Goal: Task Accomplishment & Management: Manage account settings

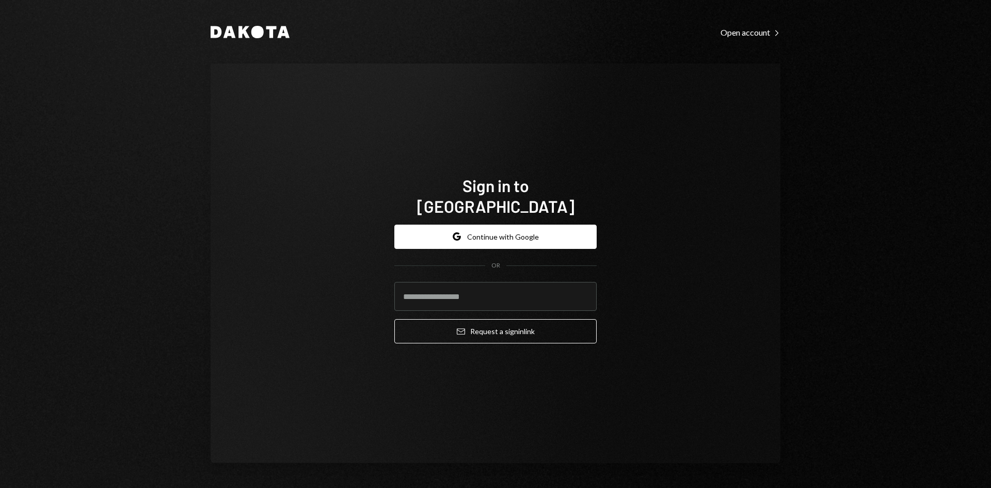
click at [0, 487] on com-1password-button at bounding box center [0, 488] width 0 height 0
type input "**********"
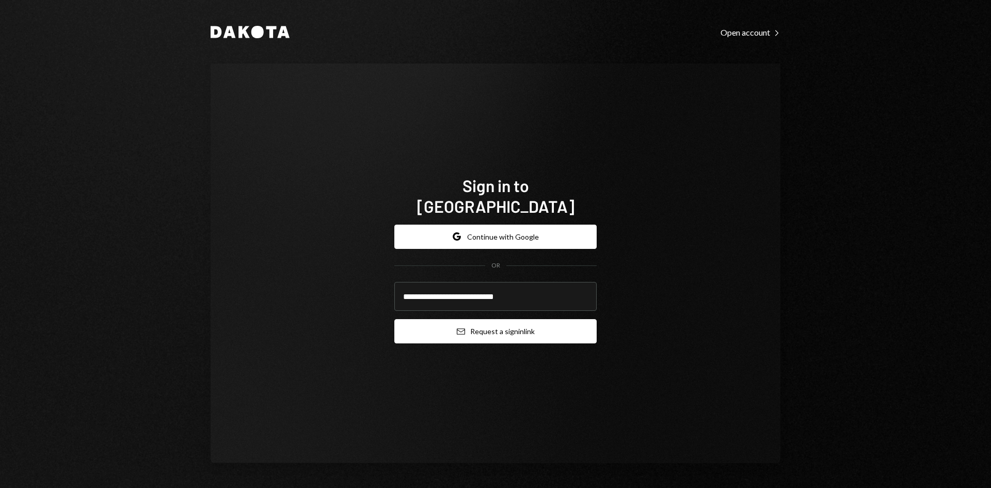
click at [531, 327] on button "Email Request a sign in link" at bounding box center [495, 331] width 202 height 24
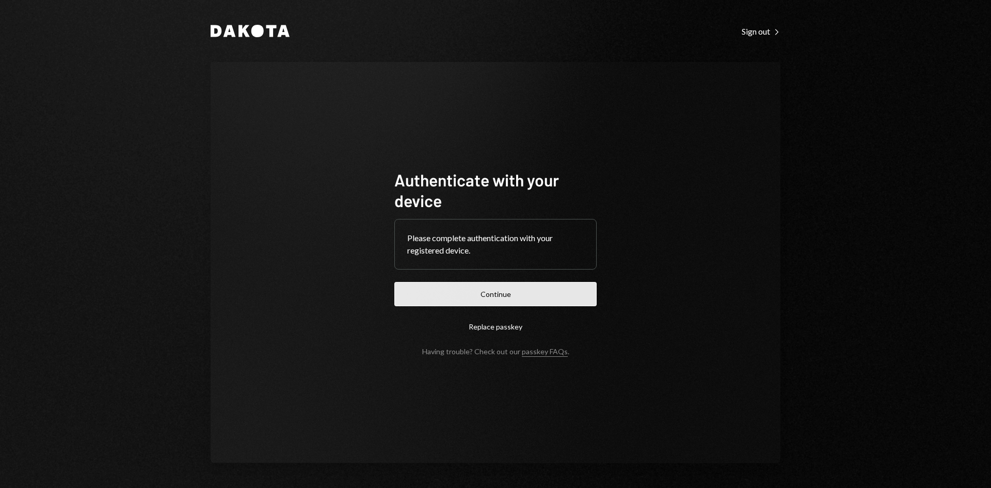
click at [529, 297] on button "Continue" at bounding box center [495, 294] width 202 height 24
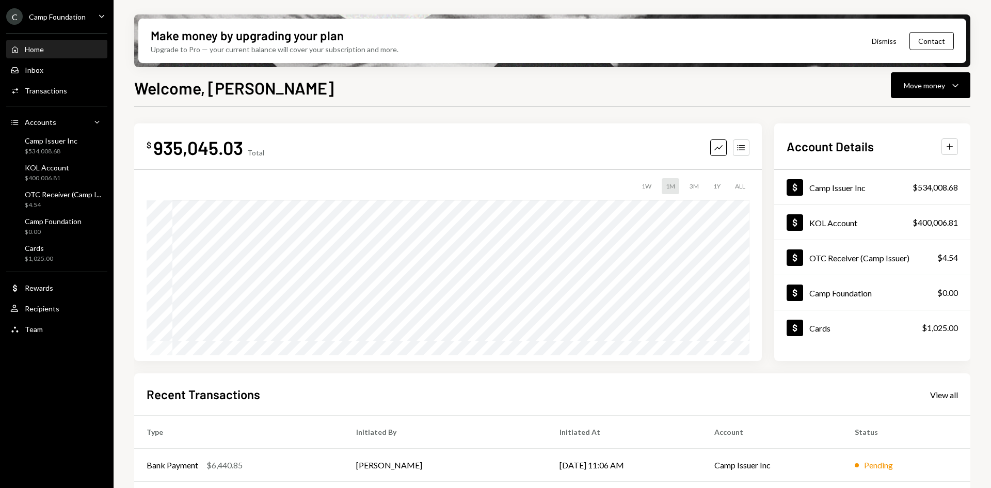
click at [100, 13] on icon "Caret Down" at bounding box center [101, 15] width 11 height 11
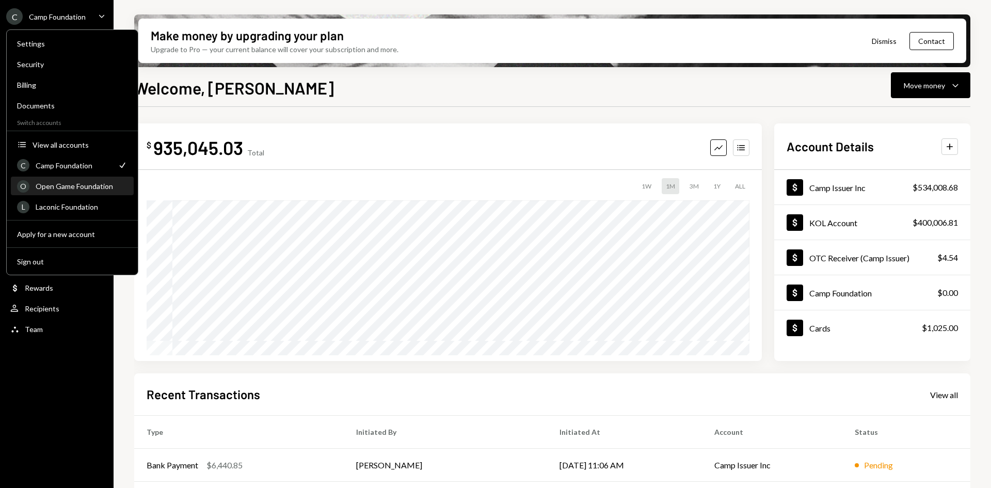
click at [71, 187] on div "Open Game Foundation" at bounding box center [82, 186] width 92 height 9
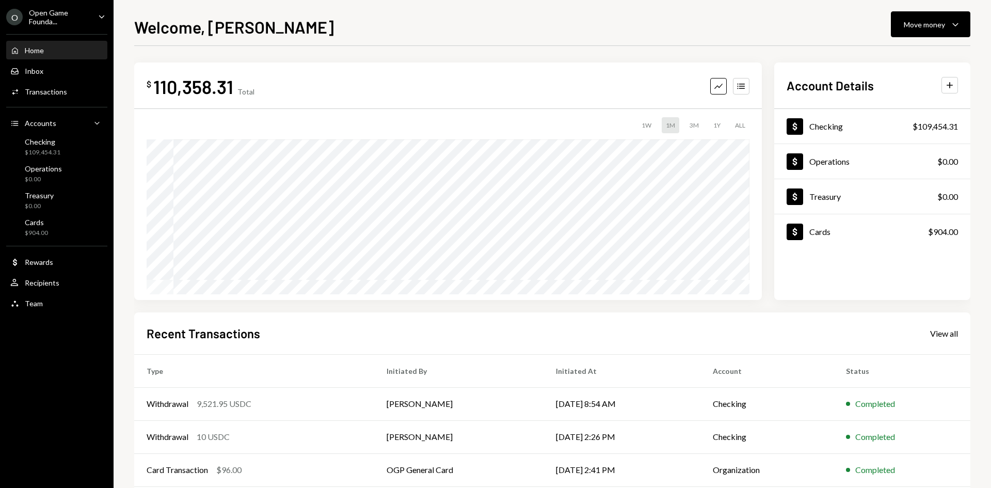
click at [98, 14] on icon "Caret Down" at bounding box center [101, 16] width 11 height 11
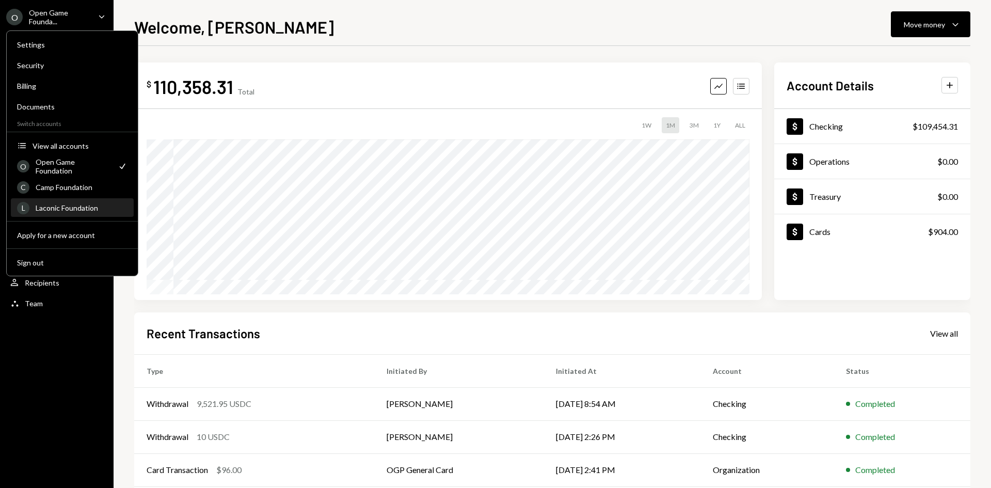
click at [75, 207] on div "Laconic Foundation" at bounding box center [82, 207] width 92 height 9
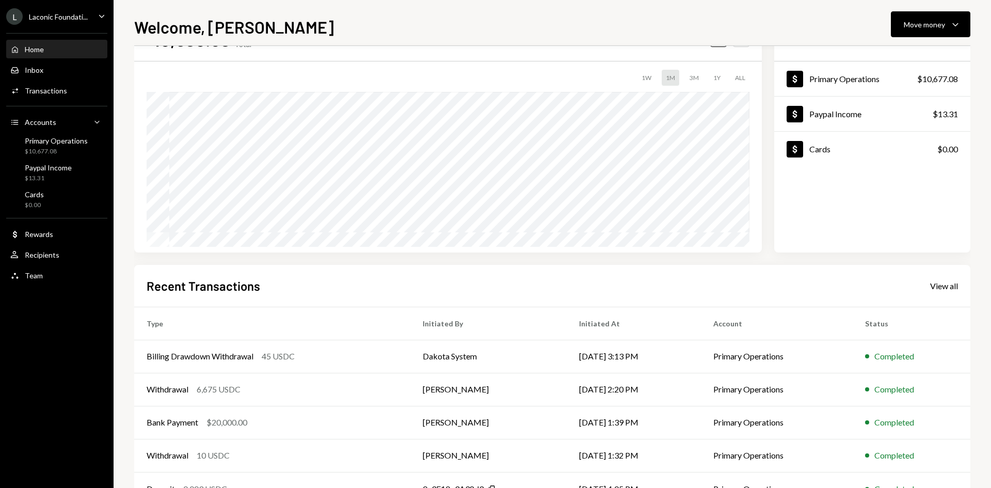
scroll to position [34, 0]
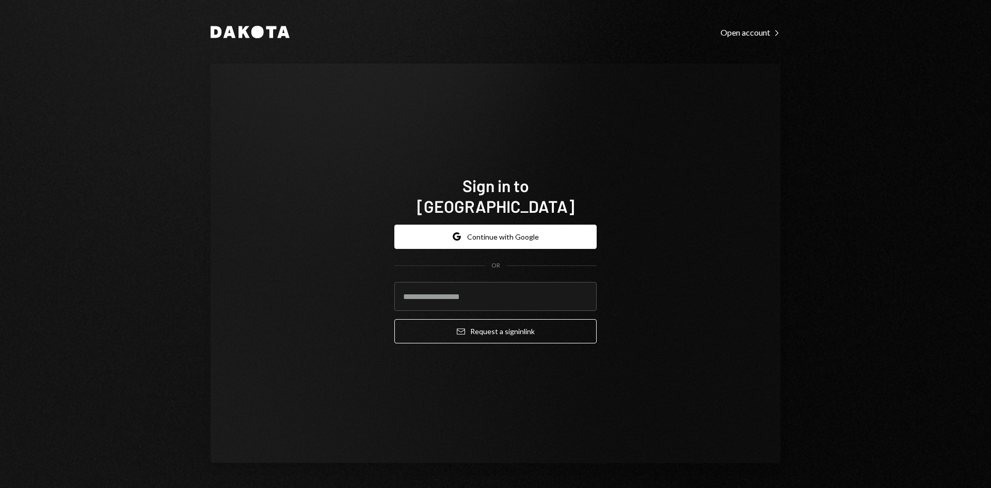
click at [774, 201] on div "Sign in to [GEOGRAPHIC_DATA] Google Continue with Google OR Email Request a sig…" at bounding box center [496, 263] width 570 height 400
